Goal: Information Seeking & Learning: Find specific fact

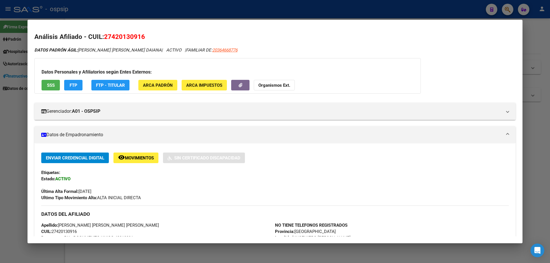
click at [266, 249] on div at bounding box center [275, 131] width 550 height 263
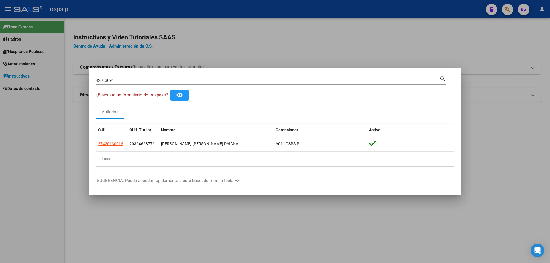
click at [129, 80] on input "42013091" at bounding box center [268, 80] width 344 height 5
type input "4"
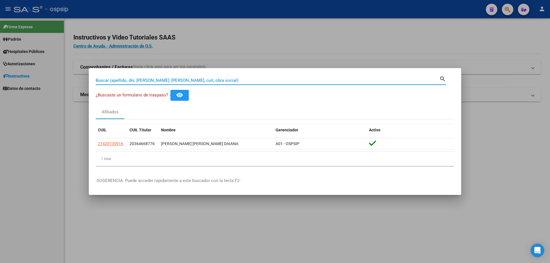
click at [197, 80] on input "Buscar (apellido, dni, [PERSON_NAME], [PERSON_NAME], cuit, obra social)" at bounding box center [268, 80] width 344 height 5
type input "24778121"
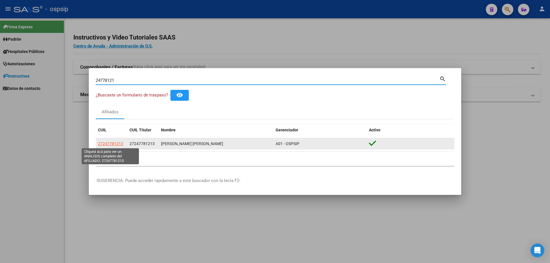
click at [114, 146] on span "27247781213" at bounding box center [110, 144] width 25 height 5
type textarea "27247781213"
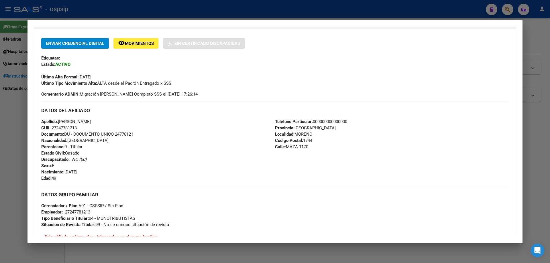
scroll to position [213, 0]
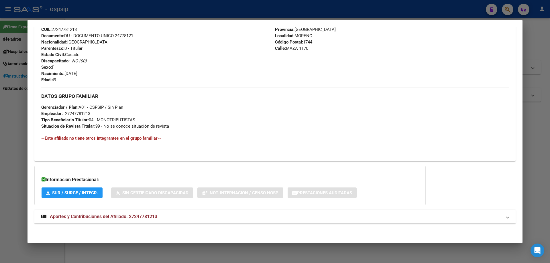
click at [85, 214] on strong "Aportes y Contribuciones del Afiliado: 27247781213" at bounding box center [99, 216] width 116 height 7
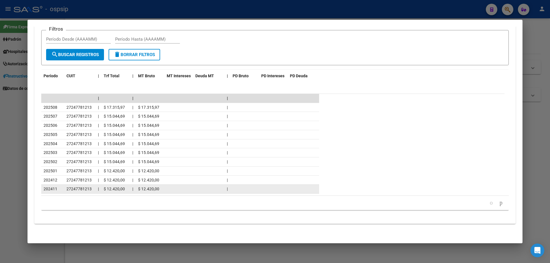
scroll to position [470, 0]
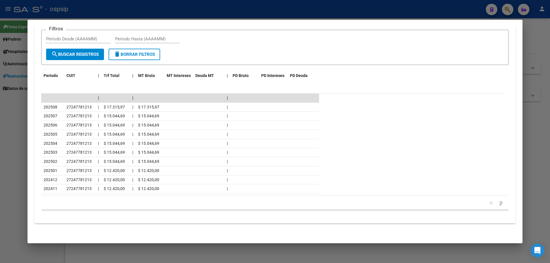
click at [202, 250] on div at bounding box center [275, 131] width 550 height 263
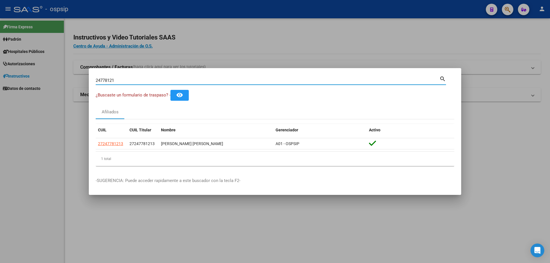
click at [302, 78] on input "24778121" at bounding box center [268, 80] width 344 height 5
drag, startPoint x: 140, startPoint y: 77, endPoint x: 91, endPoint y: 79, distance: 48.8
click at [91, 79] on mat-dialog-content "24778121 Buscar (apellido, dni, cuil, nro traspaso, cuit, obra social) search ¿…" at bounding box center [275, 123] width 372 height 96
drag, startPoint x: 117, startPoint y: 80, endPoint x: 87, endPoint y: 76, distance: 30.8
click at [87, 76] on div "24778121 Buscar (apellido, dni, cuil, nro traspaso, cuit, obra social) search ¿…" at bounding box center [275, 131] width 550 height 263
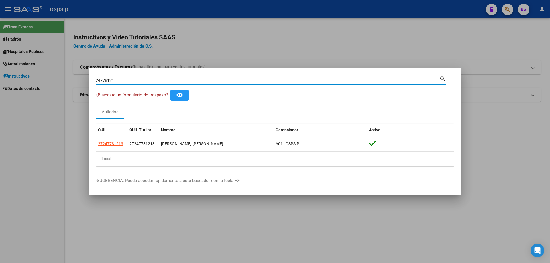
click at [221, 82] on input "24778121" at bounding box center [268, 80] width 344 height 5
type input "2"
type input "21927436"
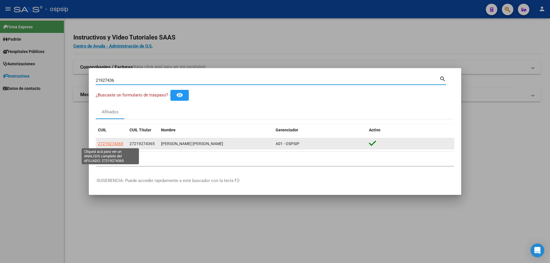
click at [116, 144] on span "27219274365" at bounding box center [110, 144] width 25 height 5
type textarea "27219274365"
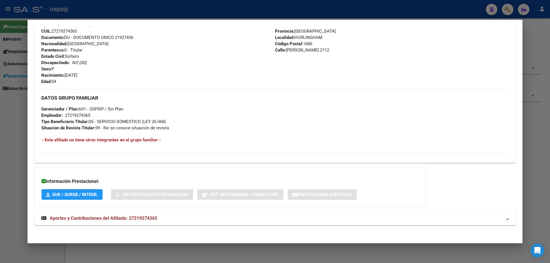
scroll to position [202, 0]
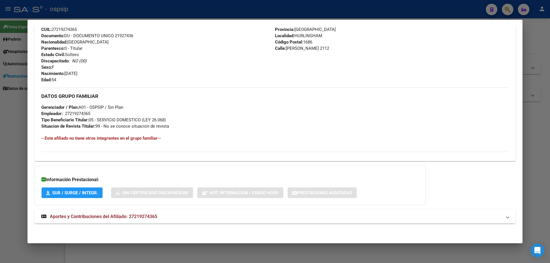
click at [114, 215] on span "Aportes y Contribuciones del Afiliado: 27219274365" at bounding box center [103, 216] width 107 height 5
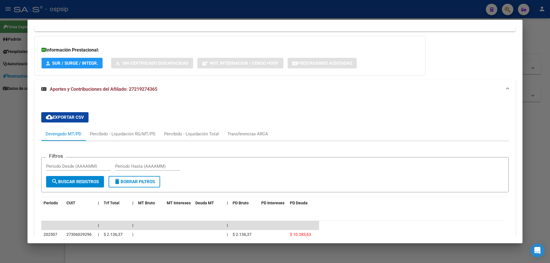
scroll to position [402, 0]
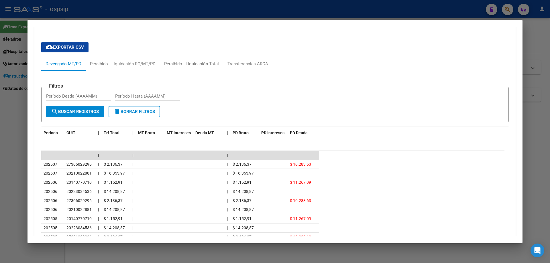
click at [539, 181] on div at bounding box center [275, 131] width 550 height 263
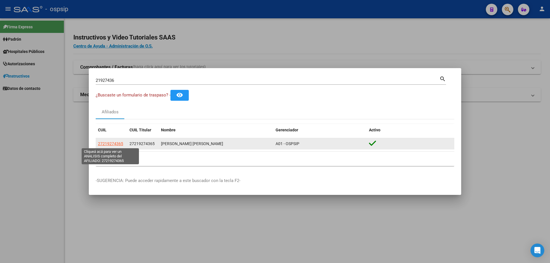
click at [114, 143] on span "27219274365" at bounding box center [110, 144] width 25 height 5
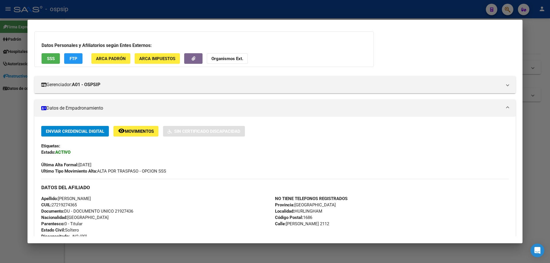
scroll to position [86, 0]
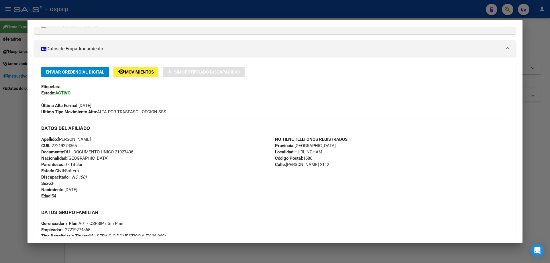
drag, startPoint x: 135, startPoint y: 151, endPoint x: 115, endPoint y: 150, distance: 19.8
click at [115, 150] on span "Documento: DU - DOCUMENTO UNICO 21927436" at bounding box center [87, 152] width 92 height 5
copy span "21927436"
